Goal: Task Accomplishment & Management: Manage account settings

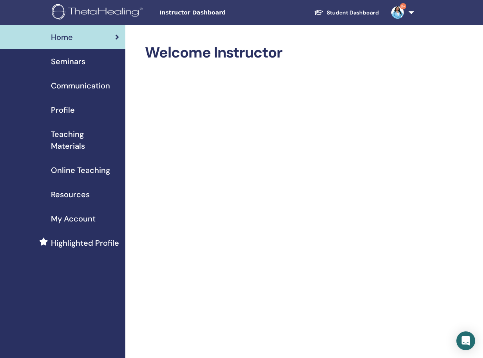
click at [77, 63] on span "Seminars" at bounding box center [68, 62] width 34 height 12
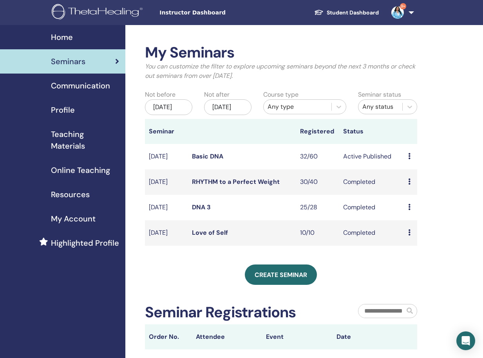
click at [409, 159] on icon at bounding box center [409, 156] width 2 height 6
click at [417, 195] on link "Attendees" at bounding box center [415, 194] width 30 height 8
click at [409, 159] on icon at bounding box center [409, 156] width 2 height 6
click at [409, 184] on link "Edit" at bounding box center [405, 182] width 11 height 8
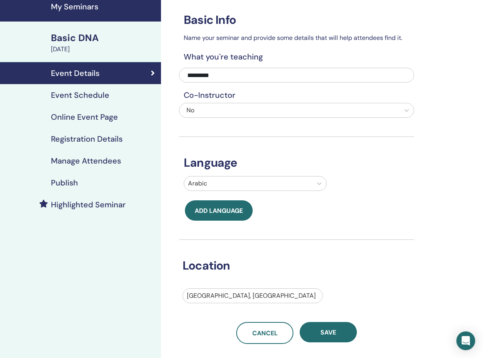
scroll to position [34, 0]
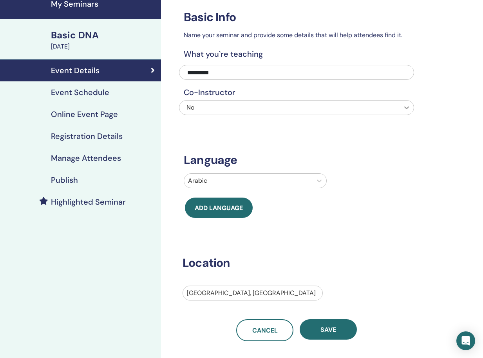
click at [408, 107] on icon at bounding box center [406, 107] width 5 height 3
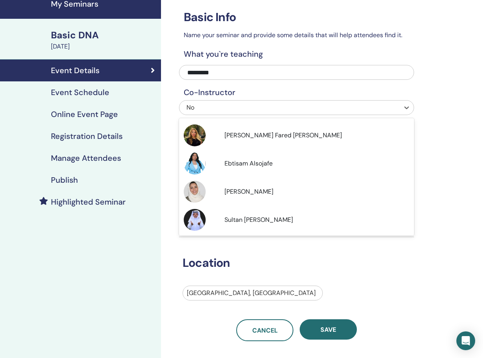
scroll to position [240, 0]
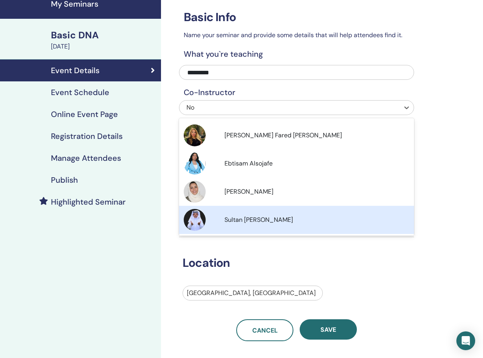
click at [265, 218] on span "Sultan [PERSON_NAME]" at bounding box center [258, 220] width 69 height 8
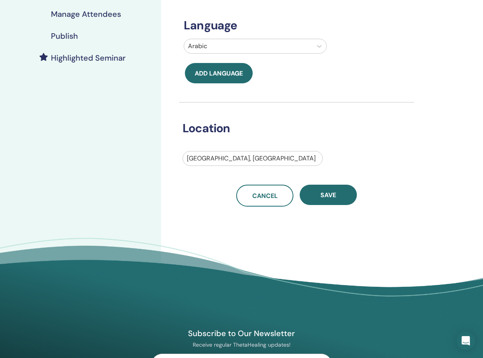
scroll to position [181, 0]
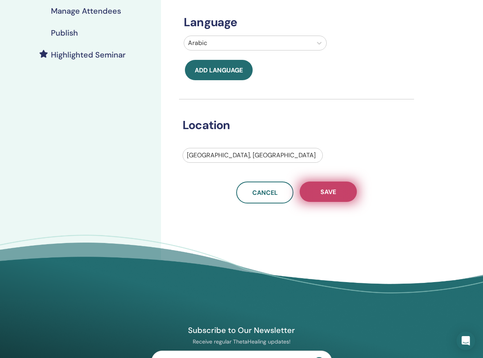
click at [328, 190] on span "Save" at bounding box center [328, 192] width 16 height 8
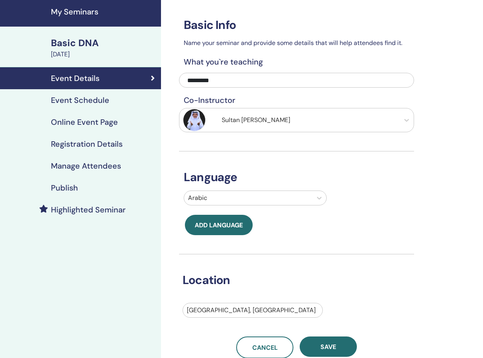
scroll to position [27, 0]
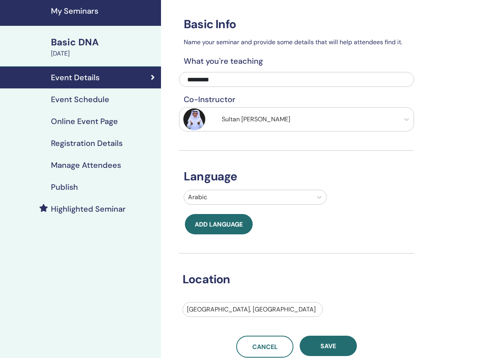
click at [89, 103] on h4 "Event Schedule" at bounding box center [80, 99] width 58 height 9
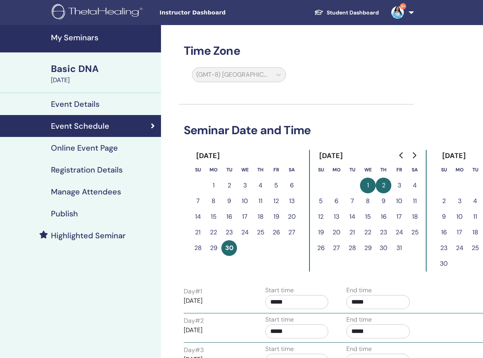
click at [277, 76] on div "(GMT-8) US/Alaska" at bounding box center [238, 76] width 103 height 18
click at [277, 75] on div "(GMT-8) US/Alaska" at bounding box center [238, 76] width 103 height 18
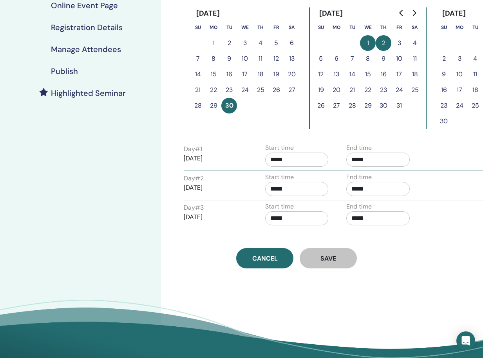
scroll to position [144, 0]
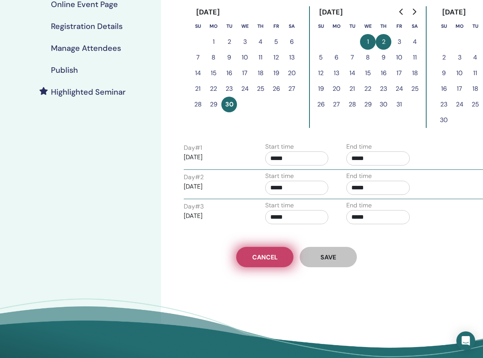
click at [270, 258] on span "Cancel" at bounding box center [264, 257] width 25 height 8
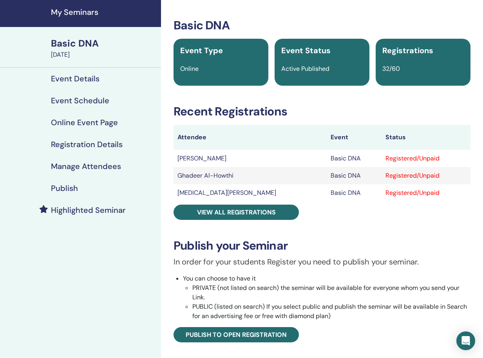
scroll to position [27, 0]
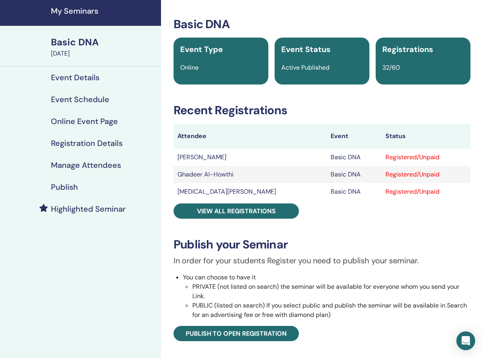
click at [63, 186] on h4 "Publish" at bounding box center [64, 186] width 27 height 9
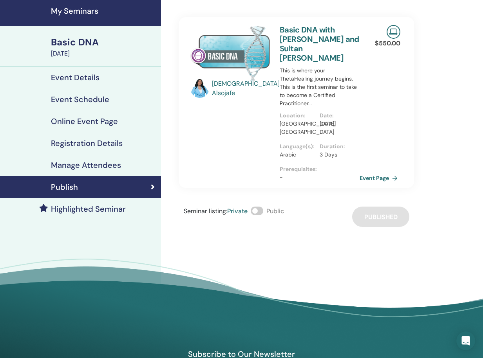
click at [258, 207] on span at bounding box center [257, 211] width 13 height 9
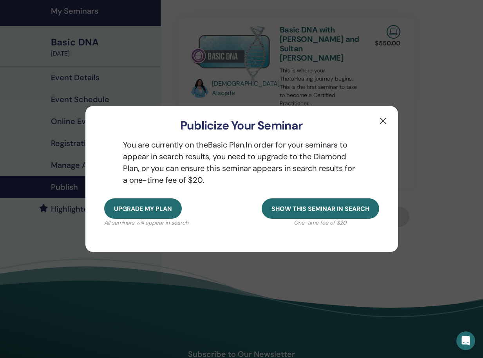
click at [380, 121] on button "button" at bounding box center [383, 121] width 13 height 13
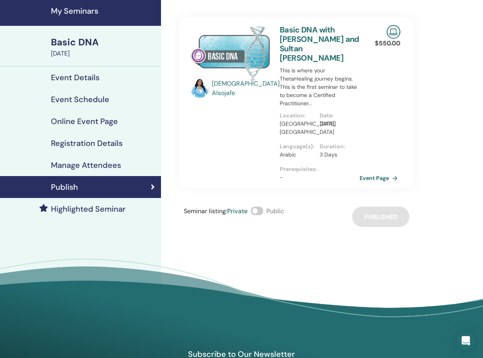
click at [380, 207] on div "Seminar listing : Private Public Published" at bounding box center [296, 217] width 235 height 20
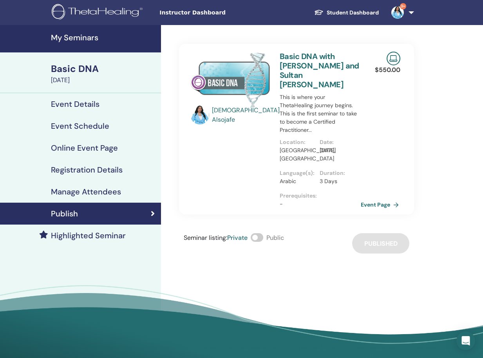
click at [377, 199] on link "Event Page" at bounding box center [381, 205] width 41 height 12
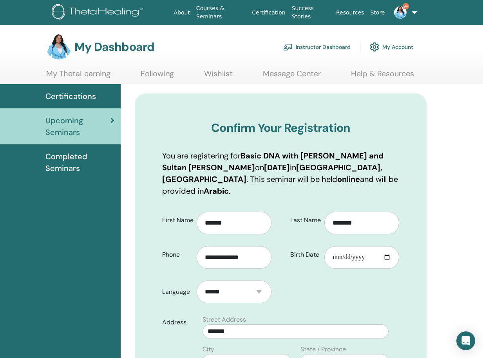
click at [70, 95] on span "Certifications" at bounding box center [70, 96] width 50 height 12
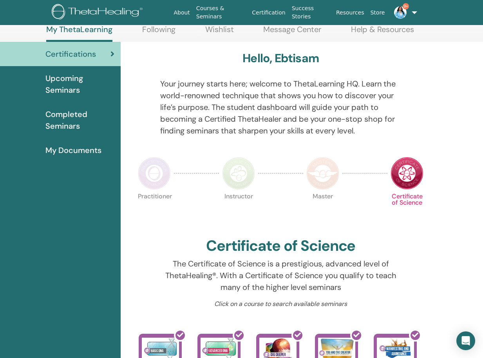
scroll to position [36, 0]
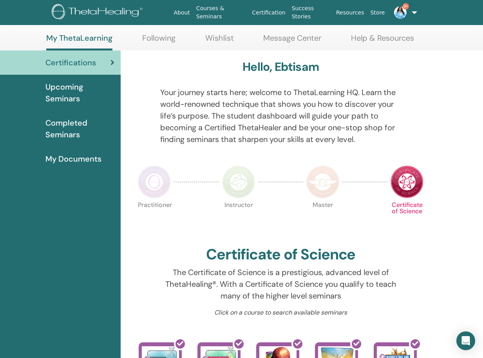
click at [69, 124] on span "Completed Seminars" at bounding box center [79, 128] width 69 height 23
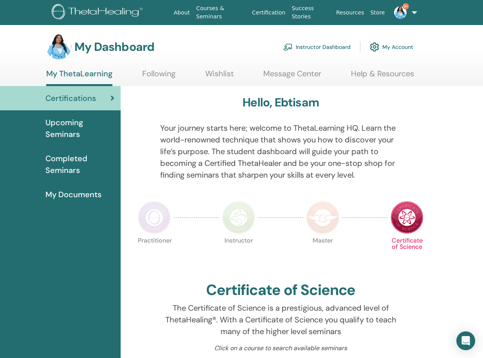
click at [311, 48] on link "Instructor Dashboard" at bounding box center [316, 46] width 67 height 17
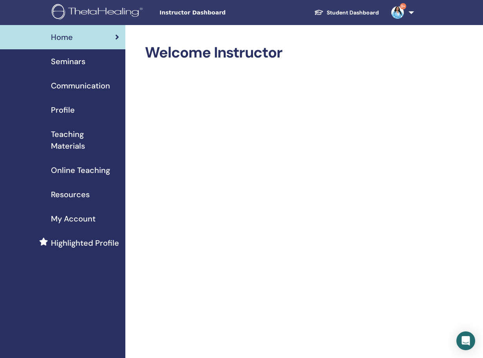
click at [70, 61] on span "Seminars" at bounding box center [68, 62] width 34 height 12
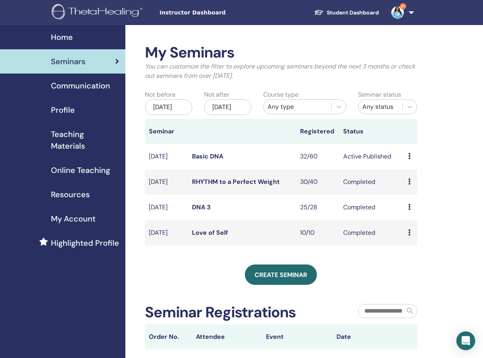
click at [408, 159] on icon at bounding box center [409, 156] width 2 height 6
click at [408, 185] on link "Edit" at bounding box center [404, 182] width 11 height 8
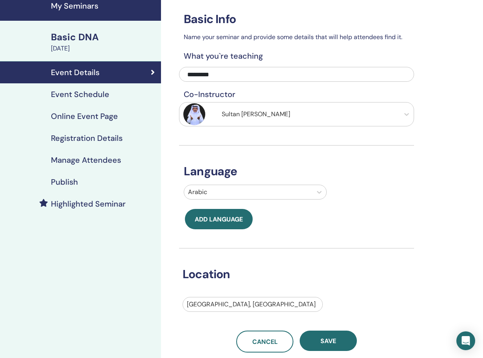
scroll to position [28, 0]
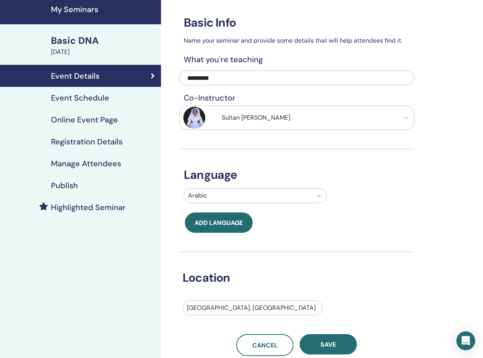
click at [92, 97] on h4 "Event Schedule" at bounding box center [80, 97] width 58 height 9
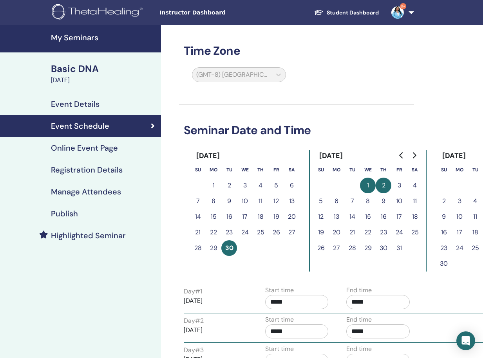
click at [234, 78] on div "(GMT-8) US/Alaska" at bounding box center [238, 76] width 103 height 18
click at [120, 149] on div "Online Event Page" at bounding box center [80, 147] width 148 height 9
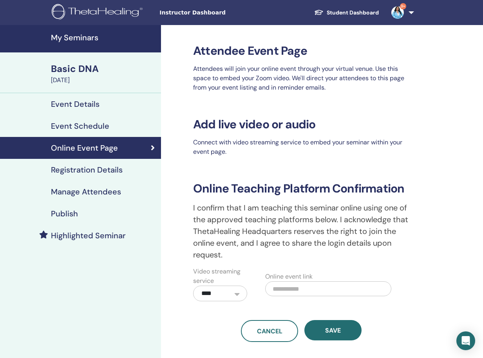
click at [112, 172] on h4 "Registration Details" at bounding box center [87, 169] width 72 height 9
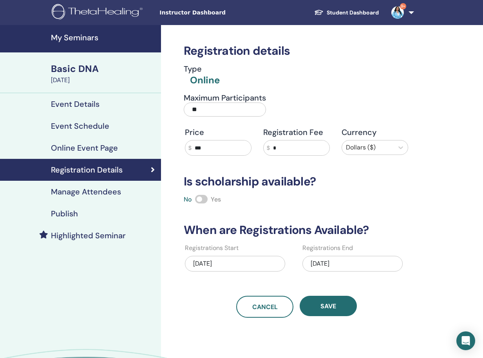
click at [213, 109] on input "**" at bounding box center [225, 110] width 82 height 14
type input "*"
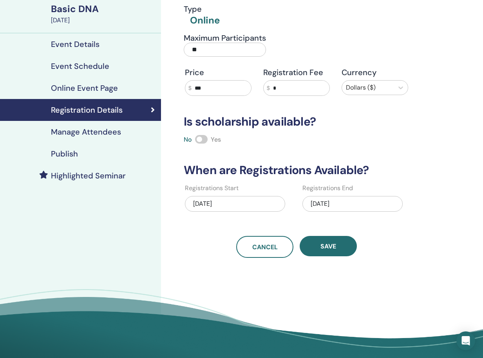
scroll to position [65, 0]
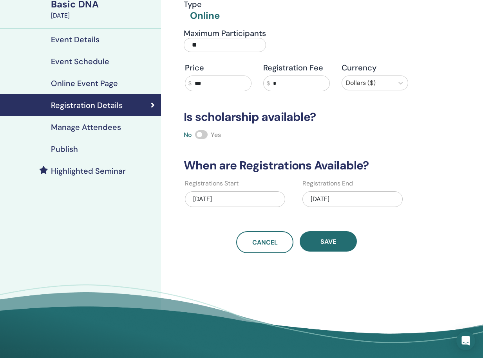
type input "**"
click at [346, 201] on div "10/02/2025" at bounding box center [352, 199] width 100 height 16
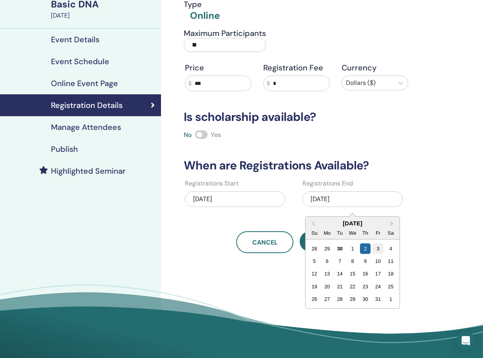
click at [378, 249] on div "3" at bounding box center [377, 248] width 11 height 11
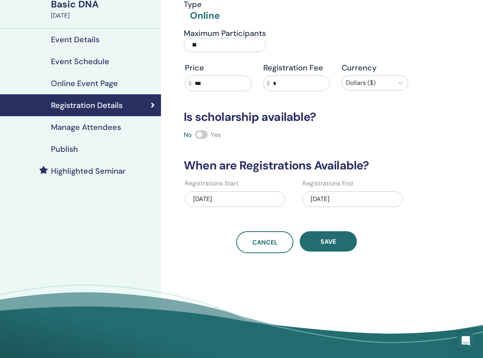
click at [357, 198] on div "10/03/2025" at bounding box center [352, 199] width 100 height 16
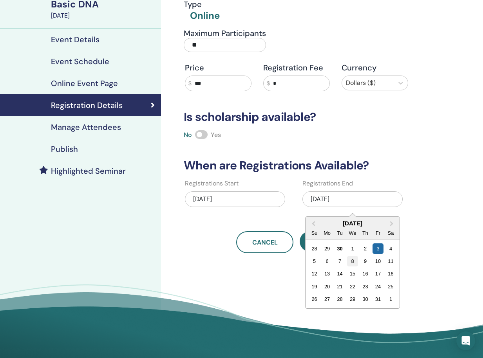
click at [353, 262] on div "8" at bounding box center [352, 261] width 11 height 11
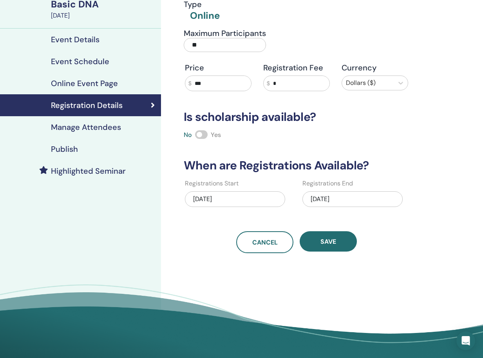
click at [363, 199] on div "10/08/2025" at bounding box center [352, 199] width 100 height 16
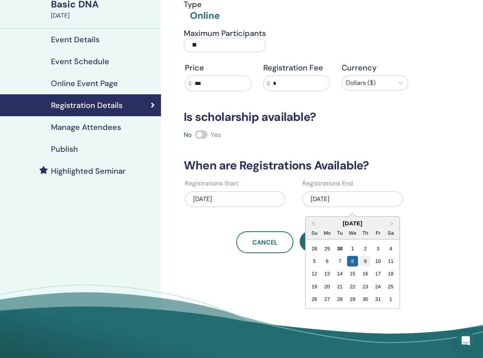
click at [364, 260] on div "9" at bounding box center [365, 261] width 11 height 11
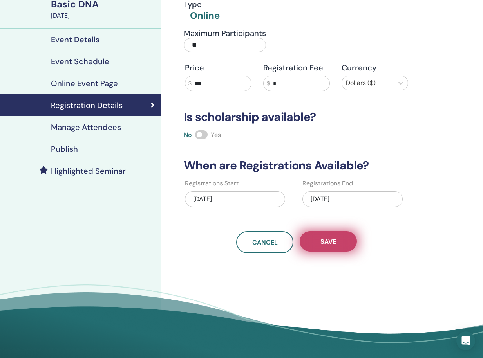
click at [335, 245] on span "Save" at bounding box center [328, 242] width 16 height 8
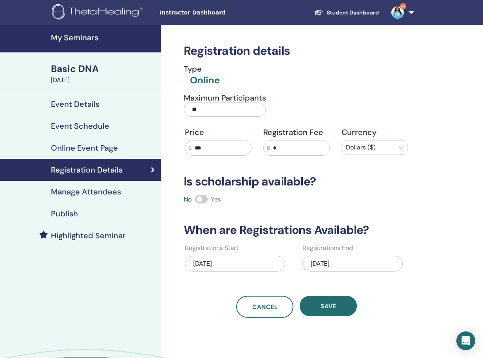
scroll to position [0, 0]
click at [112, 193] on h4 "Manage Attendees" at bounding box center [86, 191] width 70 height 9
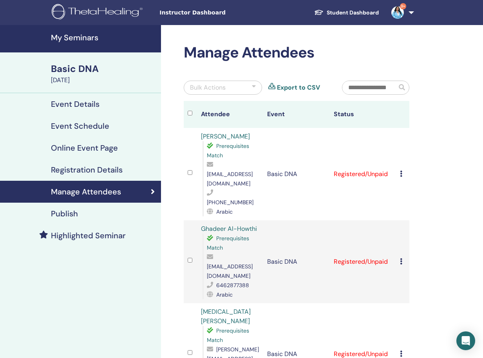
click at [76, 215] on h4 "Publish" at bounding box center [64, 213] width 27 height 9
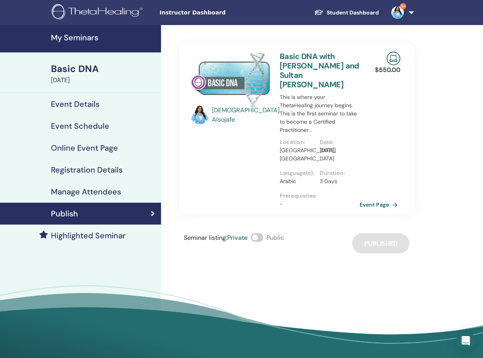
click at [99, 236] on h4 "Highlighted Seminar" at bounding box center [88, 235] width 75 height 9
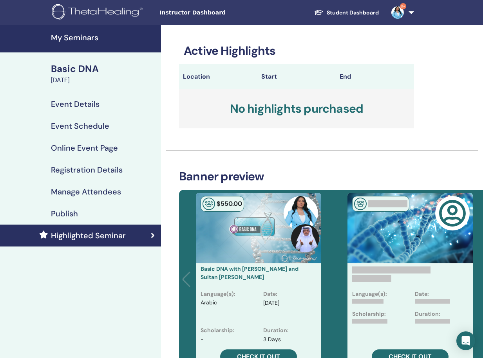
click at [93, 76] on div "September 30, 2025" at bounding box center [103, 80] width 105 height 9
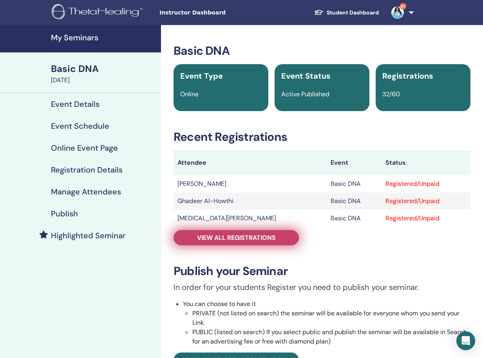
click at [211, 238] on span "View all registrations" at bounding box center [236, 238] width 79 height 8
